Goal: Information Seeking & Learning: Learn about a topic

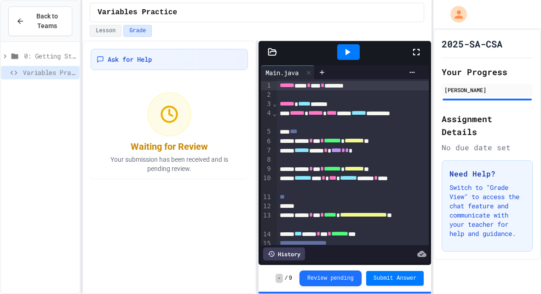
click at [416, 52] on icon at bounding box center [416, 51] width 11 height 11
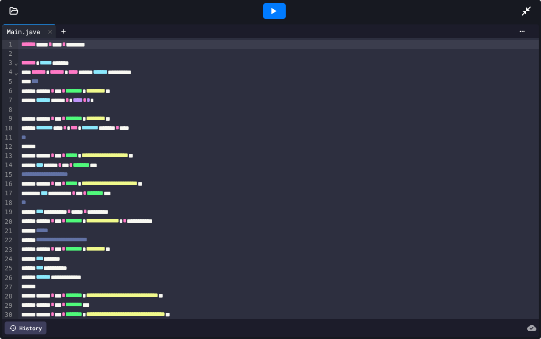
click at [530, 7] on icon at bounding box center [526, 10] width 9 height 9
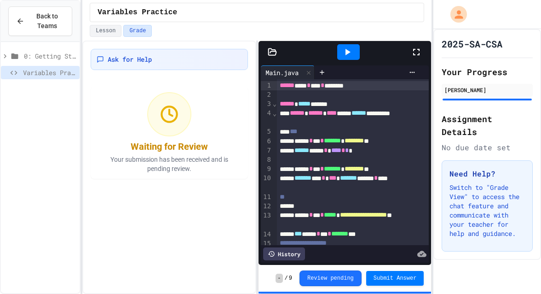
click at [38, 54] on span "0: Getting Started" at bounding box center [50, 56] width 52 height 10
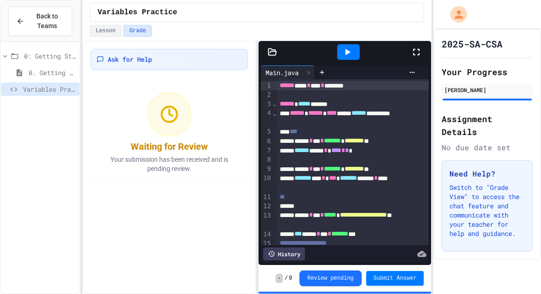
click at [39, 58] on span "0: Getting Started" at bounding box center [50, 56] width 52 height 10
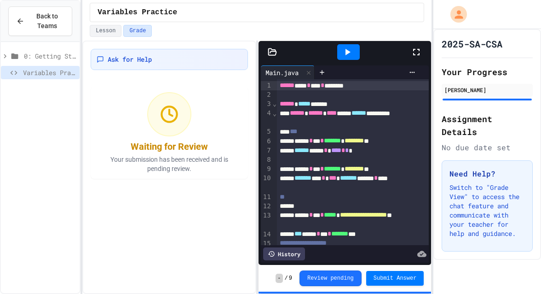
click at [409, 54] on div at bounding box center [348, 52] width 125 height 25
click at [414, 53] on icon at bounding box center [416, 52] width 6 height 6
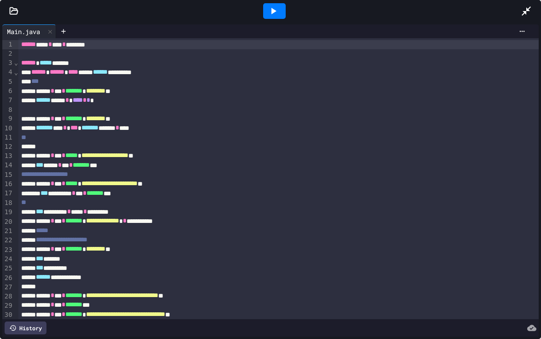
click at [275, 12] on icon at bounding box center [273, 11] width 11 height 11
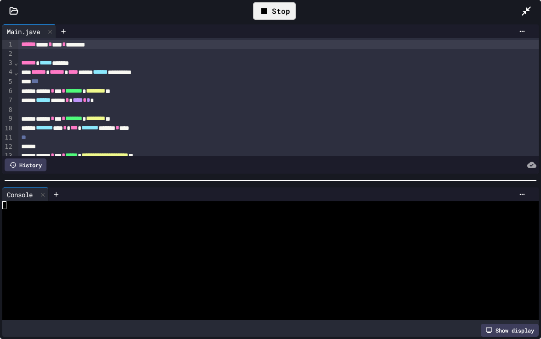
click at [53, 237] on div at bounding box center [265, 237] width 526 height 8
click at [41, 226] on div at bounding box center [265, 229] width 526 height 8
click at [79, 224] on textarea "Terminal input" at bounding box center [79, 221] width 4 height 8
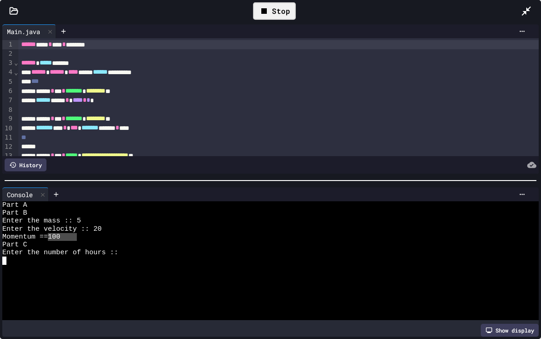
drag, startPoint x: 76, startPoint y: 239, endPoint x: 54, endPoint y: 239, distance: 22.6
click at [54, 239] on div "Momentum == 100" at bounding box center [265, 237] width 526 height 8
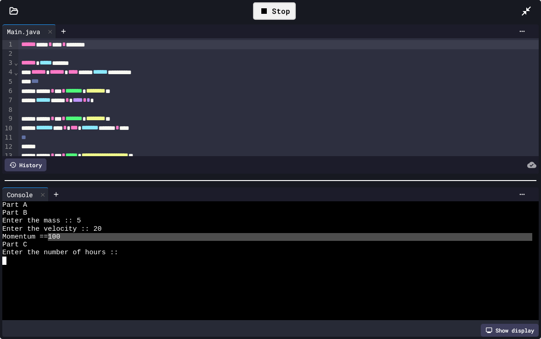
drag, startPoint x: 54, startPoint y: 239, endPoint x: 74, endPoint y: 239, distance: 19.8
click at [74, 239] on div "Momentum == 100" at bounding box center [265, 237] width 526 height 8
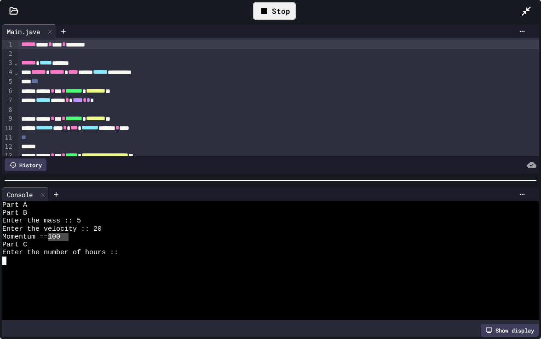
drag, startPoint x: 53, startPoint y: 236, endPoint x: 69, endPoint y: 238, distance: 16.3
click at [69, 238] on div "Momentum == 100" at bounding box center [265, 237] width 526 height 8
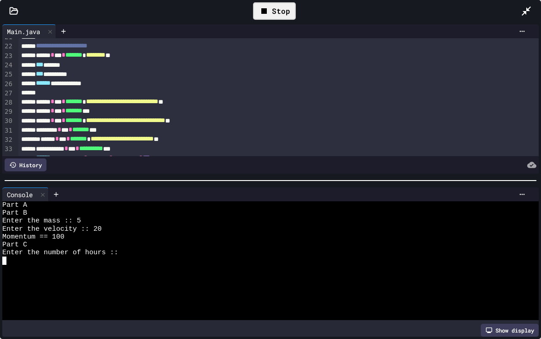
scroll to position [194, 0]
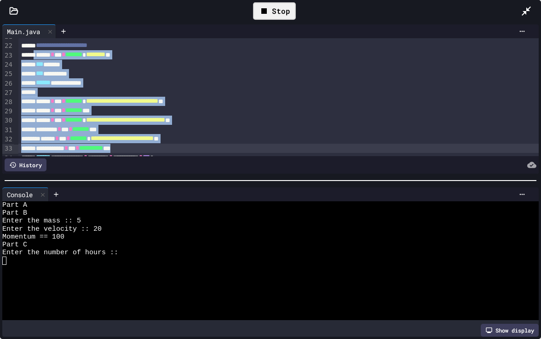
drag, startPoint x: 40, startPoint y: 58, endPoint x: 161, endPoint y: 150, distance: 150.8
click at [161, 150] on div "**********" at bounding box center [278, 36] width 520 height 384
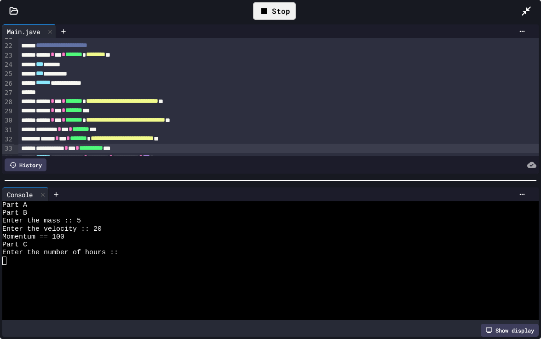
click at [165, 143] on div "**********" at bounding box center [278, 138] width 520 height 9
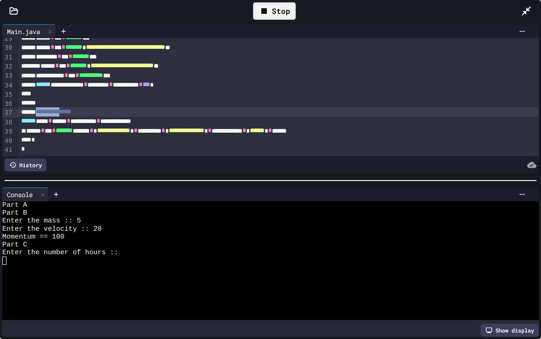
scroll to position [267, 0]
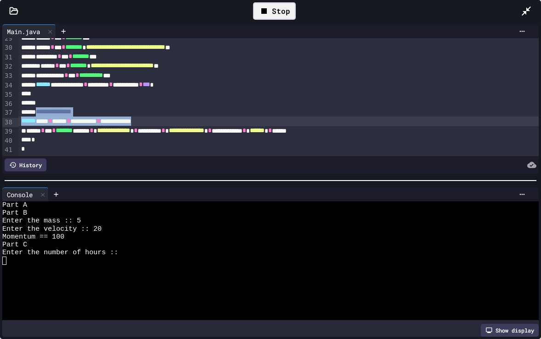
drag, startPoint x: 45, startPoint y: 114, endPoint x: 218, endPoint y: 125, distance: 173.8
click at [218, 125] on div "**********" at bounding box center [278, 120] width 520 height 9
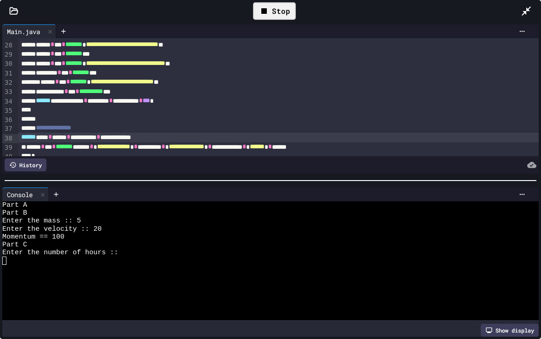
scroll to position [219, 0]
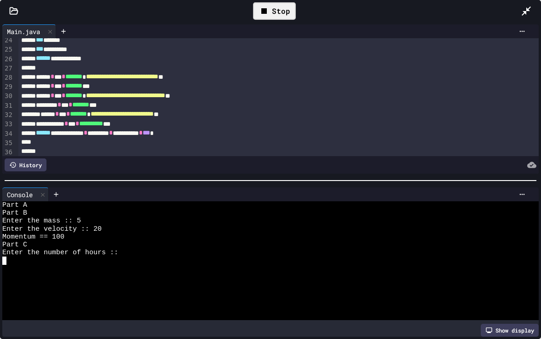
click at [73, 265] on div at bounding box center [265, 269] width 526 height 8
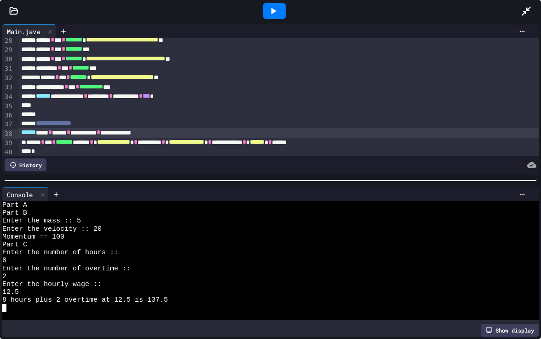
scroll to position [267, 0]
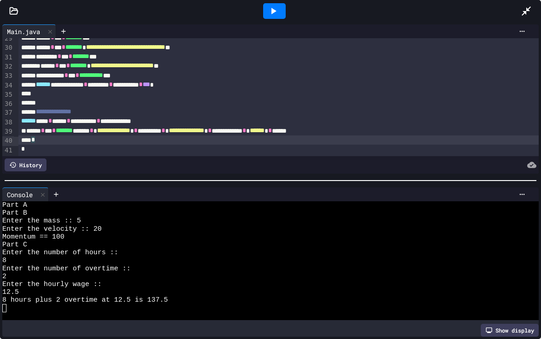
click at [123, 143] on div "*" at bounding box center [278, 139] width 520 height 9
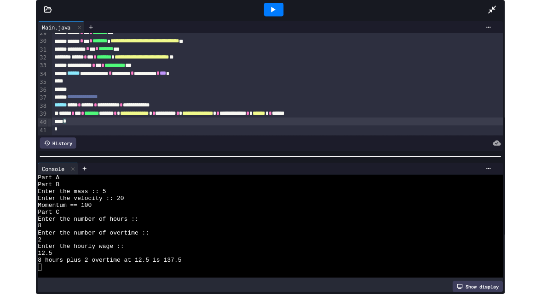
scroll to position [267, 0]
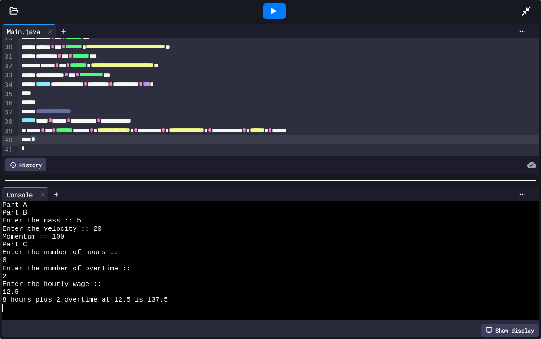
click at [525, 17] on div at bounding box center [531, 11] width 20 height 25
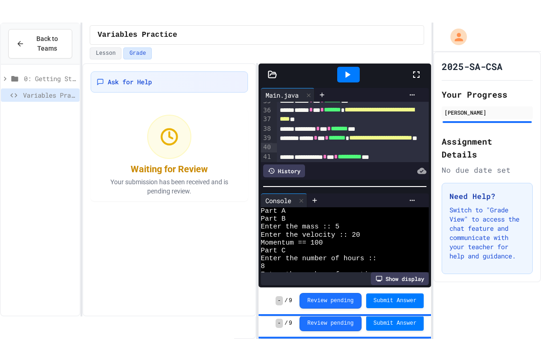
scroll to position [55, 0]
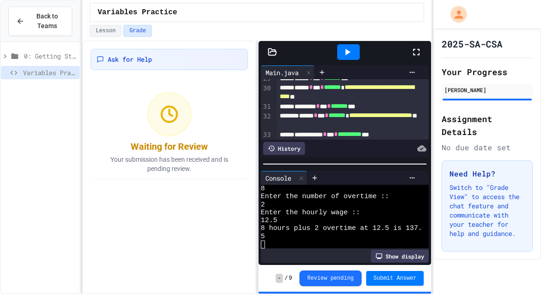
click at [292, 151] on div "History" at bounding box center [284, 148] width 42 height 13
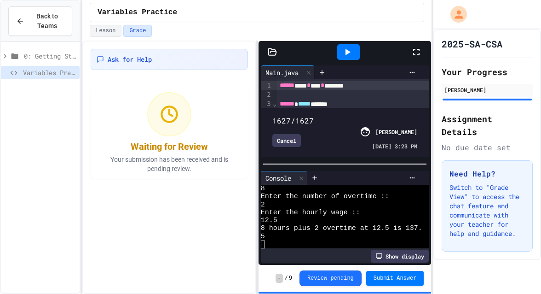
click at [420, 52] on icon at bounding box center [416, 51] width 11 height 11
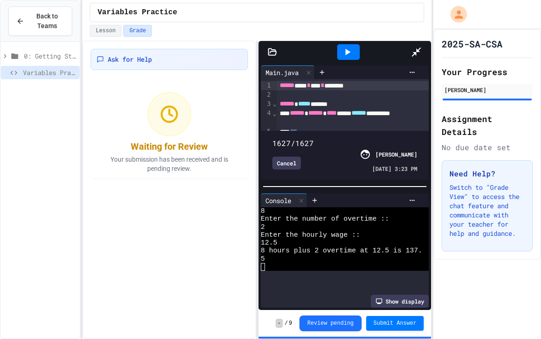
scroll to position [0, 0]
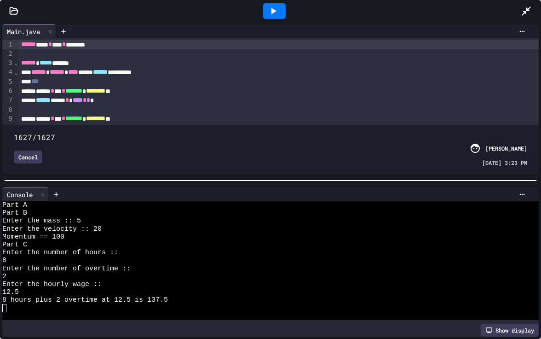
click at [14, 132] on span at bounding box center [271, 132] width 514 height 0
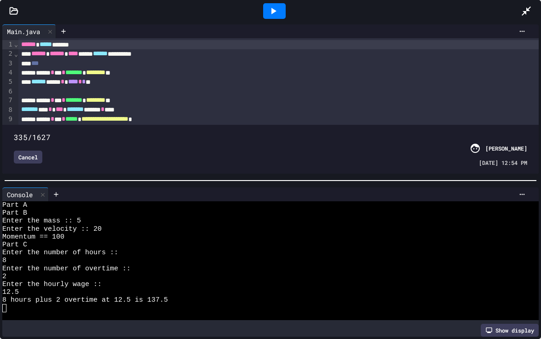
drag, startPoint x: 17, startPoint y: 119, endPoint x: 142, endPoint y: 130, distance: 124.7
click at [14, 132] on span at bounding box center [14, 132] width 0 height 0
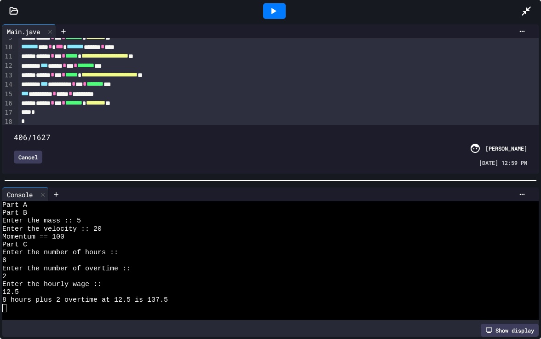
scroll to position [98, 0]
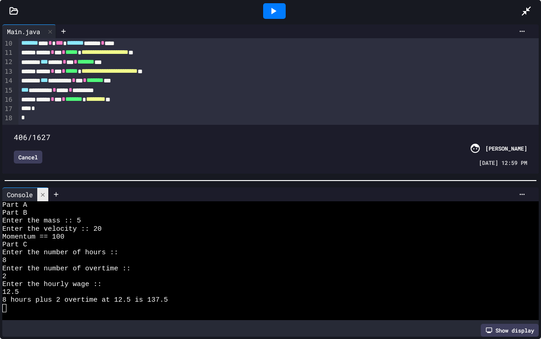
click at [42, 193] on icon at bounding box center [43, 194] width 6 height 6
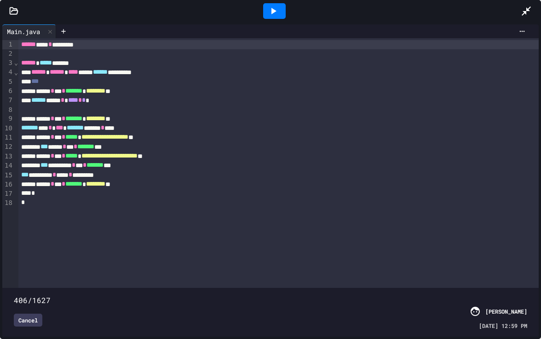
click at [15, 293] on span at bounding box center [271, 295] width 514 height 0
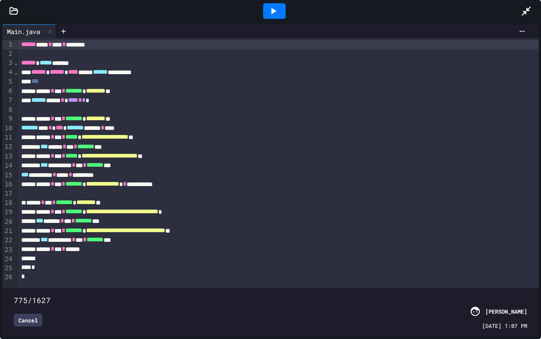
drag, startPoint x: 16, startPoint y: 283, endPoint x: 258, endPoint y: 305, distance: 243.5
click at [258, 293] on div "775/1627 Cancel [PERSON_NAME] [DATE] 1:07 PM" at bounding box center [271, 312] width 532 height 44
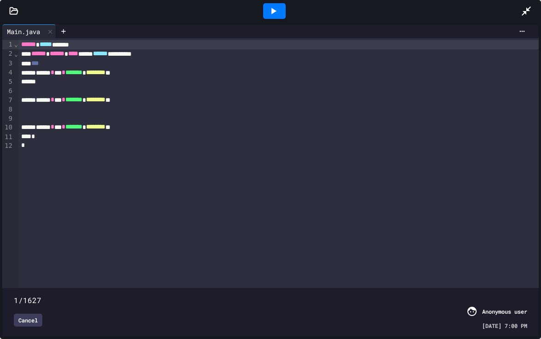
drag, startPoint x: 261, startPoint y: 288, endPoint x: 0, endPoint y: 279, distance: 261.5
click at [0, 279] on div "**********" at bounding box center [270, 180] width 541 height 317
drag, startPoint x: 14, startPoint y: 287, endPoint x: 32, endPoint y: 279, distance: 19.4
click at [14, 293] on span at bounding box center [14, 295] width 0 height 0
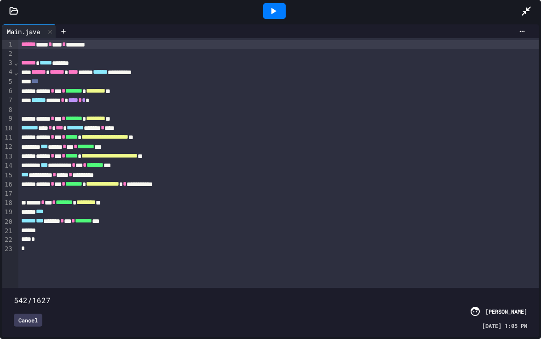
drag, startPoint x: 32, startPoint y: 285, endPoint x: 185, endPoint y: 302, distance: 153.7
click at [185, 293] on div "542/1627 Cancel [PERSON_NAME] [DATE] 1:05 PM" at bounding box center [271, 312] width 532 height 44
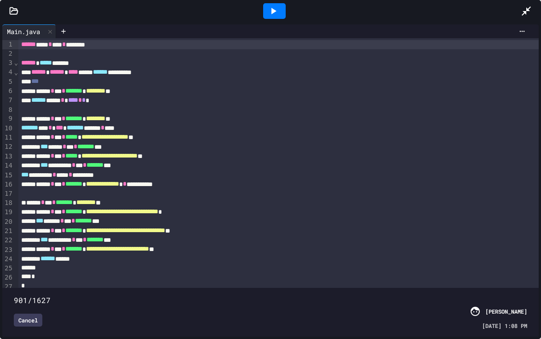
drag, startPoint x: 183, startPoint y: 285, endPoint x: 308, endPoint y: 301, distance: 125.8
click at [306, 293] on div "901/1627 Cancel [PERSON_NAME] [DATE] 1:08 PM" at bounding box center [271, 312] width 532 height 44
click at [308, 293] on div "925/1627" at bounding box center [271, 300] width 514 height 11
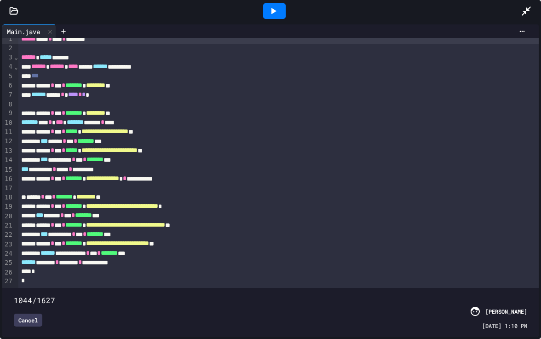
scroll to position [10, 0]
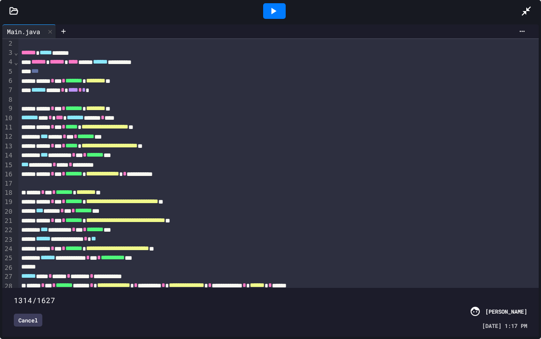
drag, startPoint x: 304, startPoint y: 286, endPoint x: 429, endPoint y: 283, distance: 124.8
click at [14, 293] on span at bounding box center [14, 295] width 0 height 0
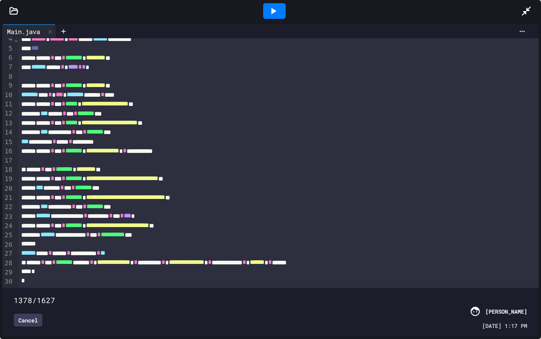
drag, startPoint x: 425, startPoint y: 286, endPoint x: 449, endPoint y: 289, distance: 24.0
click at [14, 293] on span at bounding box center [14, 295] width 0 height 0
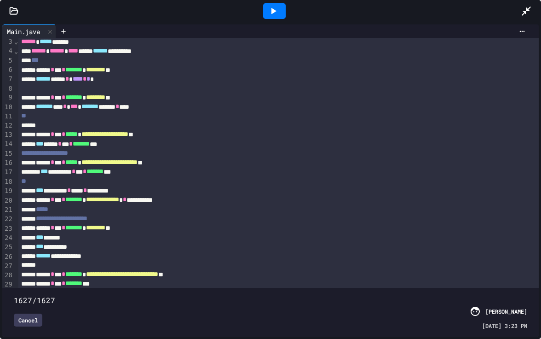
drag, startPoint x: 449, startPoint y: 289, endPoint x: 535, endPoint y: 293, distance: 86.6
click at [14, 293] on span at bounding box center [14, 295] width 0 height 0
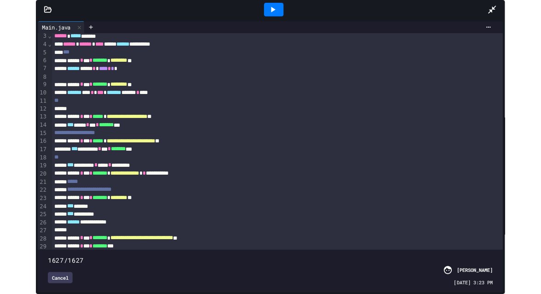
scroll to position [149, 0]
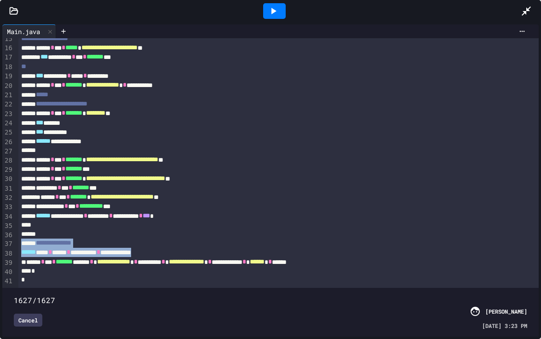
drag, startPoint x: 347, startPoint y: 244, endPoint x: 426, endPoint y: 0, distance: 256.1
click at [416, 12] on div "**********" at bounding box center [270, 169] width 541 height 339
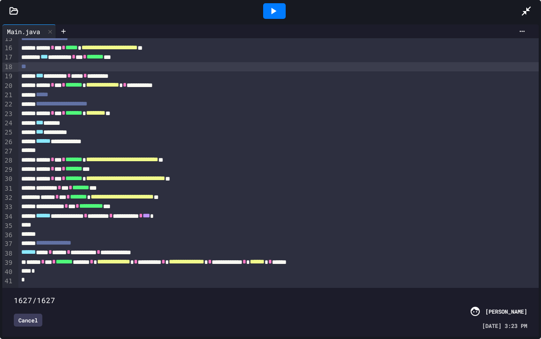
click at [516, 16] on div at bounding box center [274, 11] width 493 height 25
click at [521, 13] on icon at bounding box center [526, 11] width 11 height 11
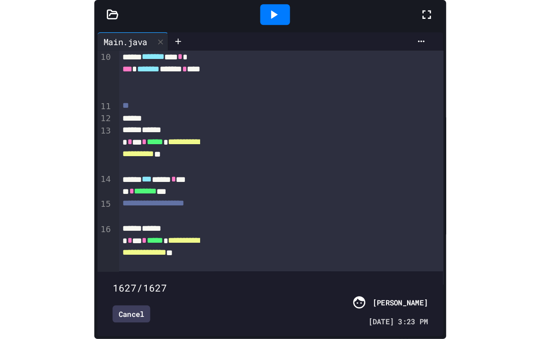
scroll to position [353, 0]
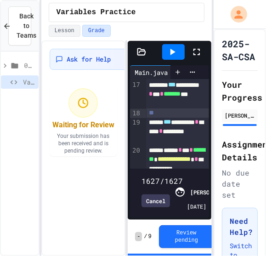
click at [197, 50] on icon at bounding box center [196, 51] width 11 height 11
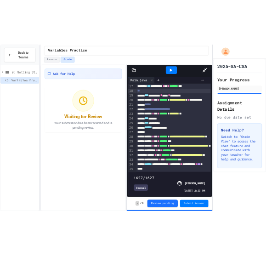
scroll to position [0, 0]
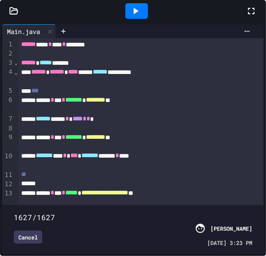
click at [46, 109] on div "**********" at bounding box center [126, 148] width 171 height 216
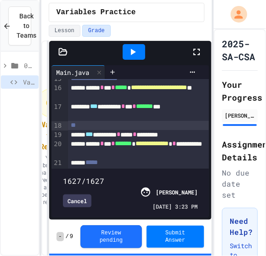
scroll to position [164, 0]
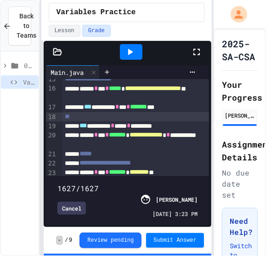
click at [12, 126] on div "**********" at bounding box center [133, 128] width 266 height 256
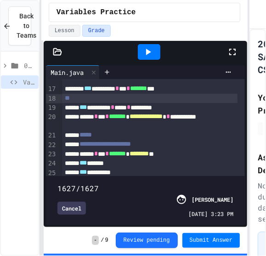
scroll to position [136, 0]
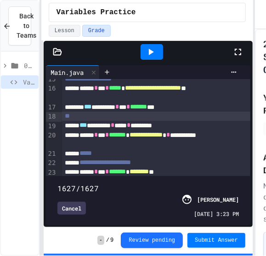
click at [252, 159] on div "**********" at bounding box center [133, 128] width 266 height 256
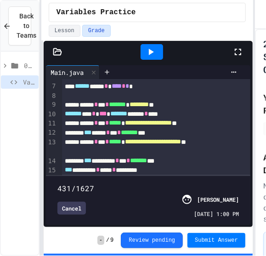
scroll to position [0, 0]
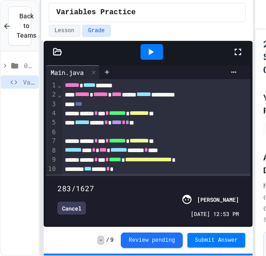
type input "***"
drag, startPoint x: 237, startPoint y: 178, endPoint x: 88, endPoint y: 191, distance: 149.7
click at [88, 191] on div "274/1627 Cancel [PERSON_NAME] [DATE] 12:53 PM" at bounding box center [148, 201] width 200 height 44
